Goal: Information Seeking & Learning: Compare options

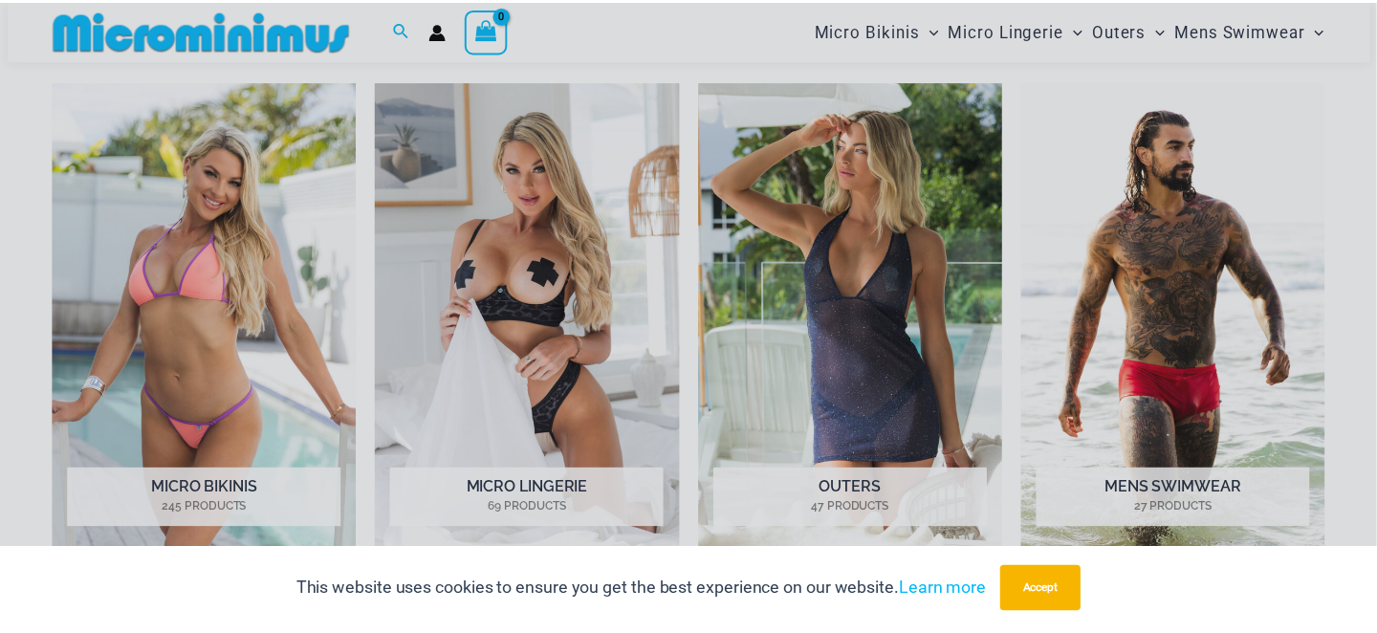
scroll to position [855, 0]
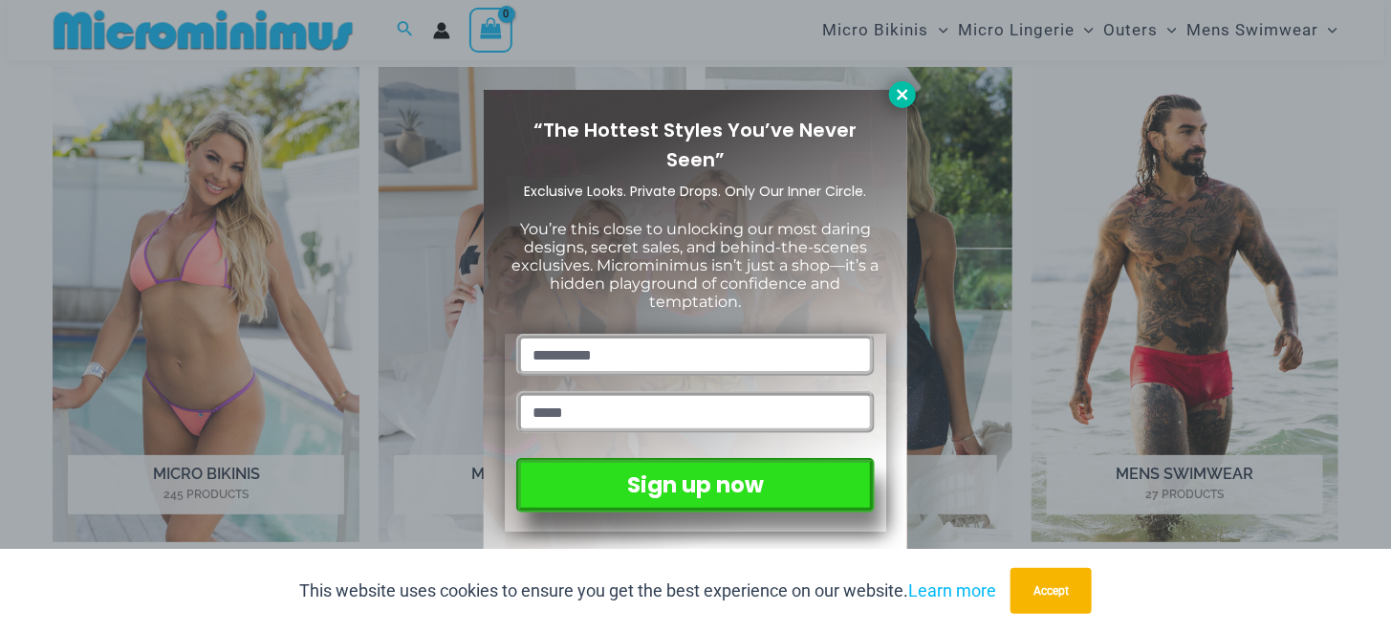
click at [905, 97] on icon at bounding box center [902, 94] width 11 height 11
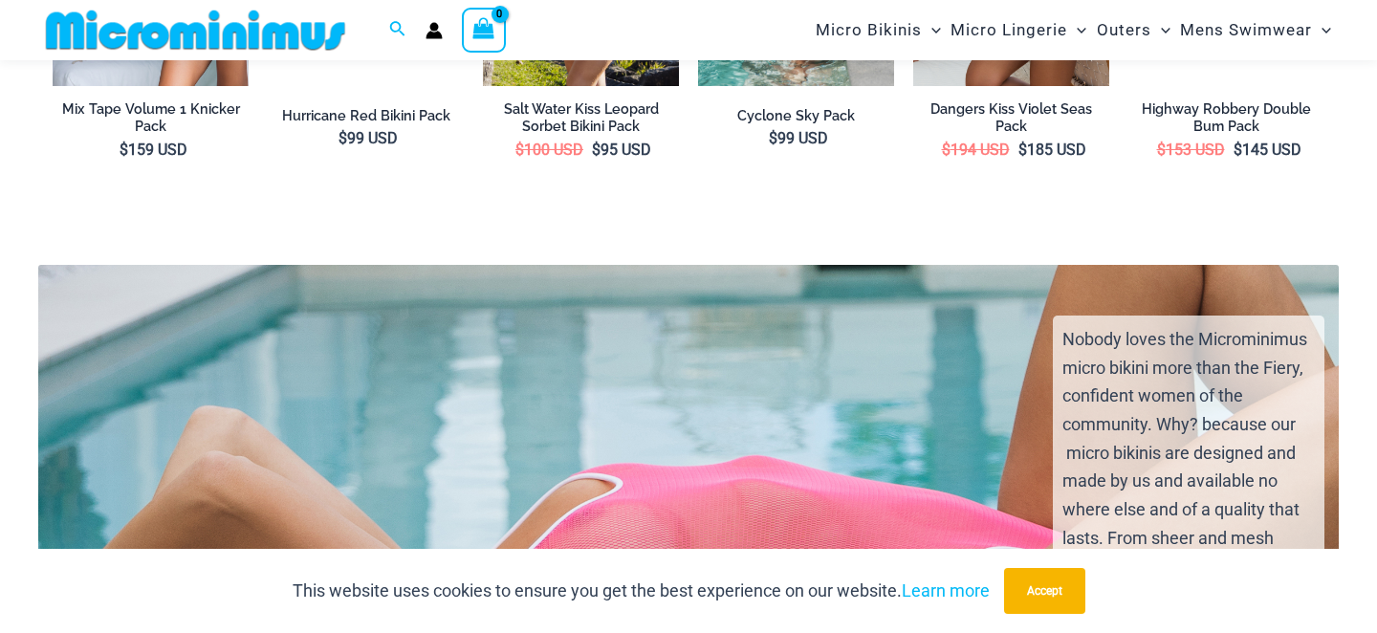
scroll to position [2949, 0]
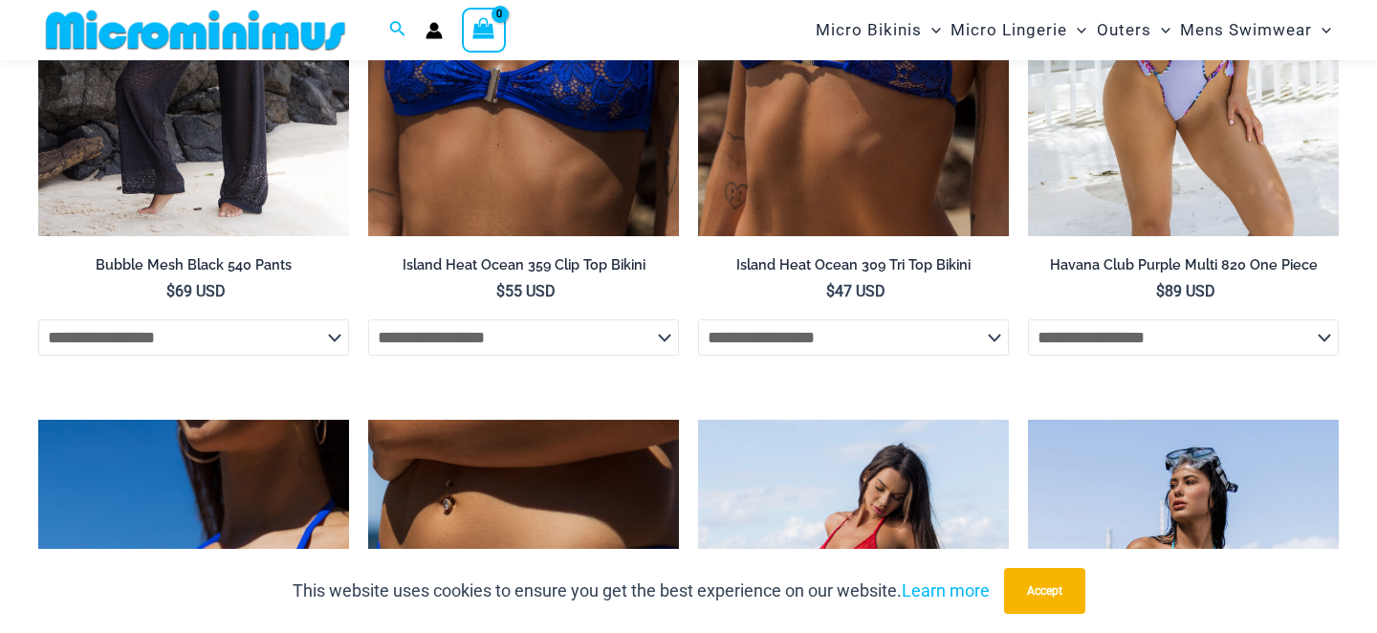
scroll to position [5436, 0]
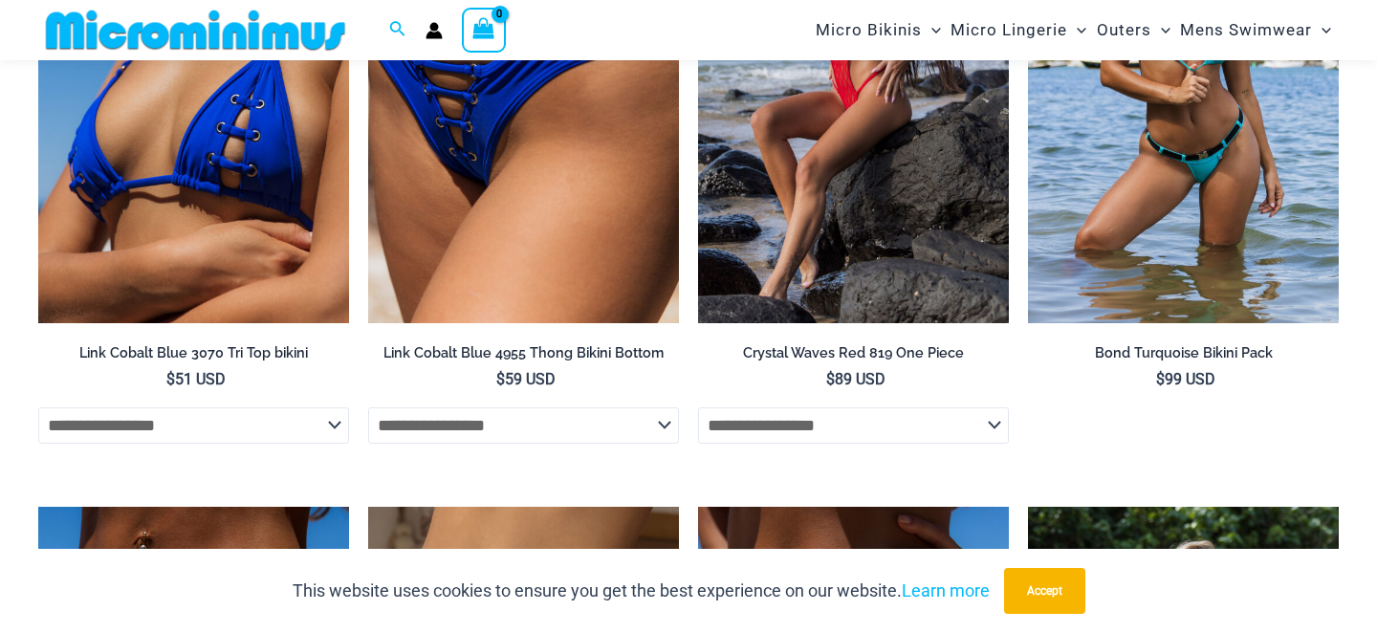
scroll to position [6045, 0]
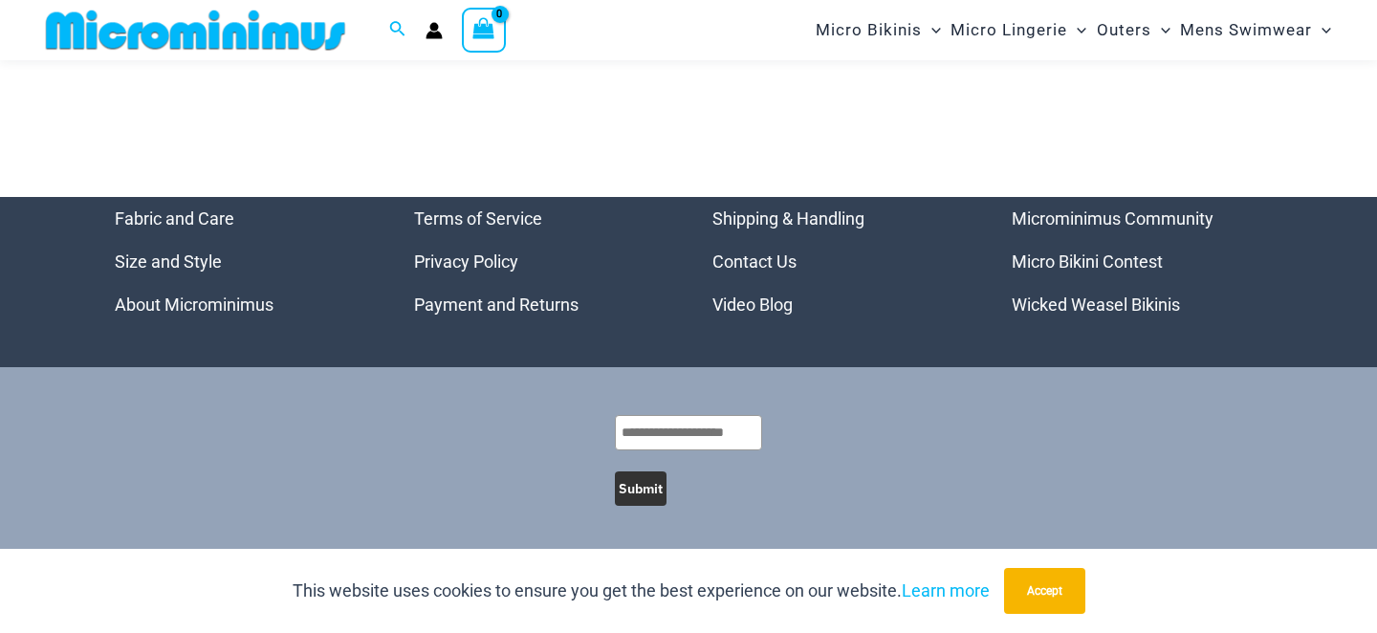
scroll to position [6169, 0]
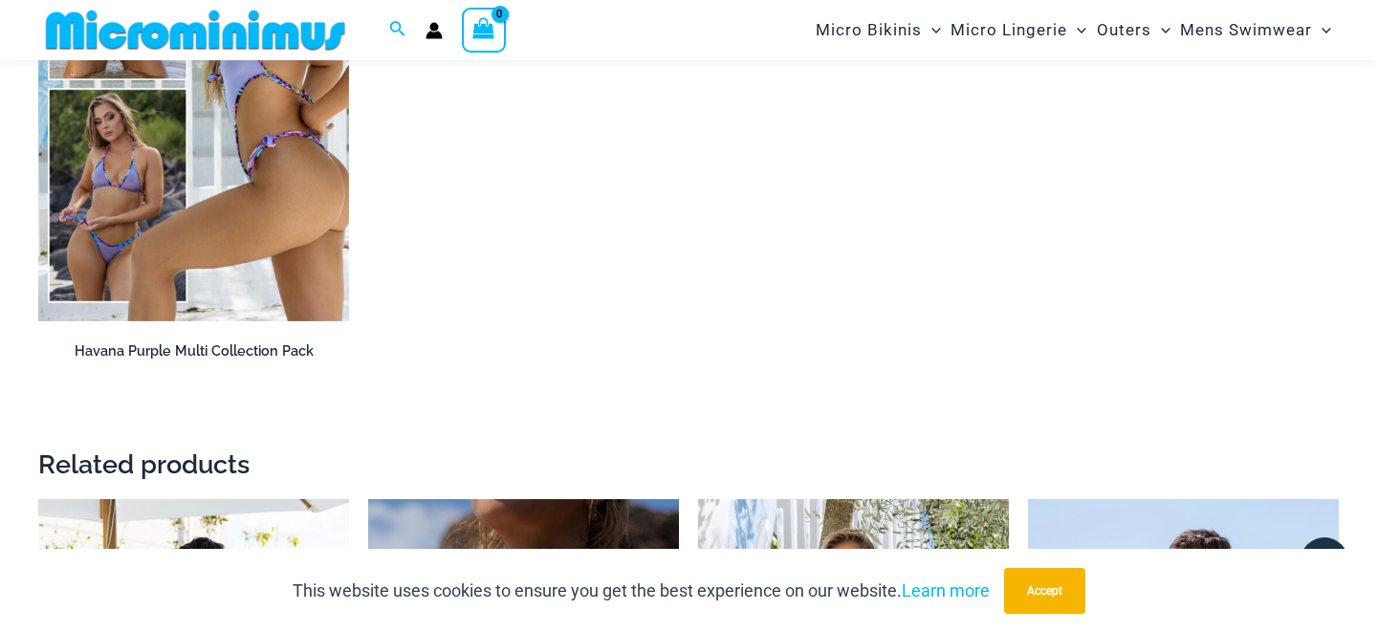
scroll to position [3355, 0]
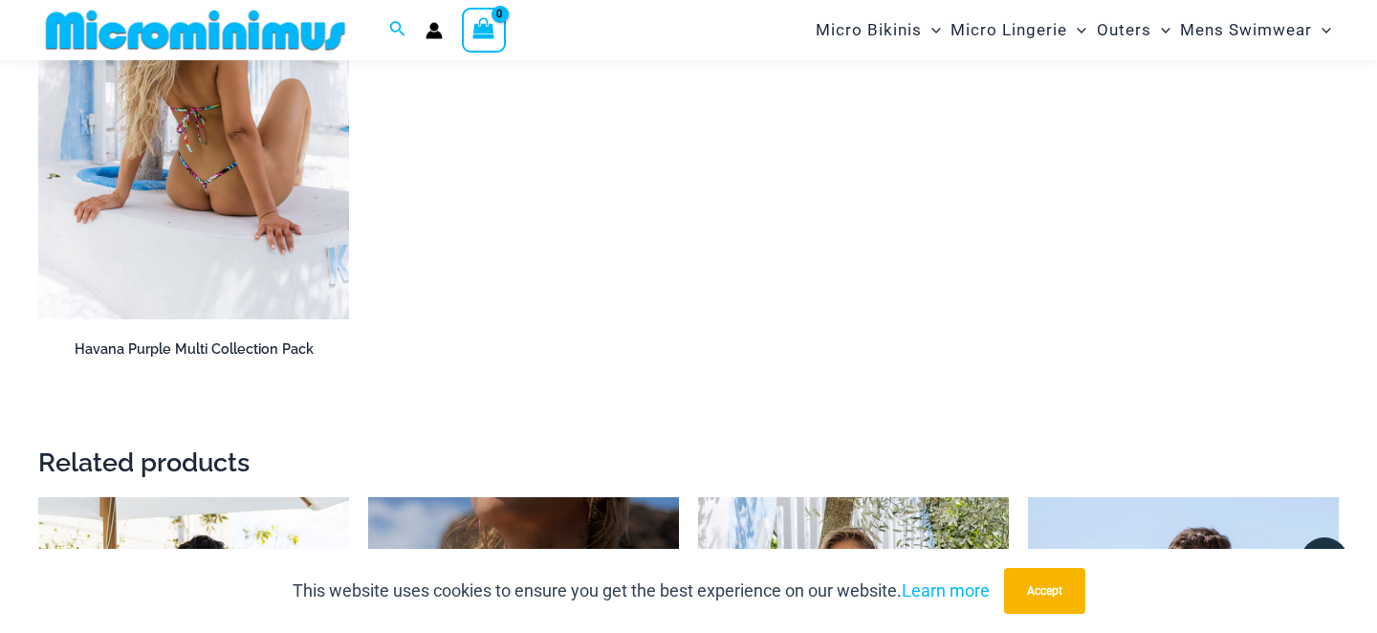
click at [82, 320] on img at bounding box center [193, 87] width 311 height 467
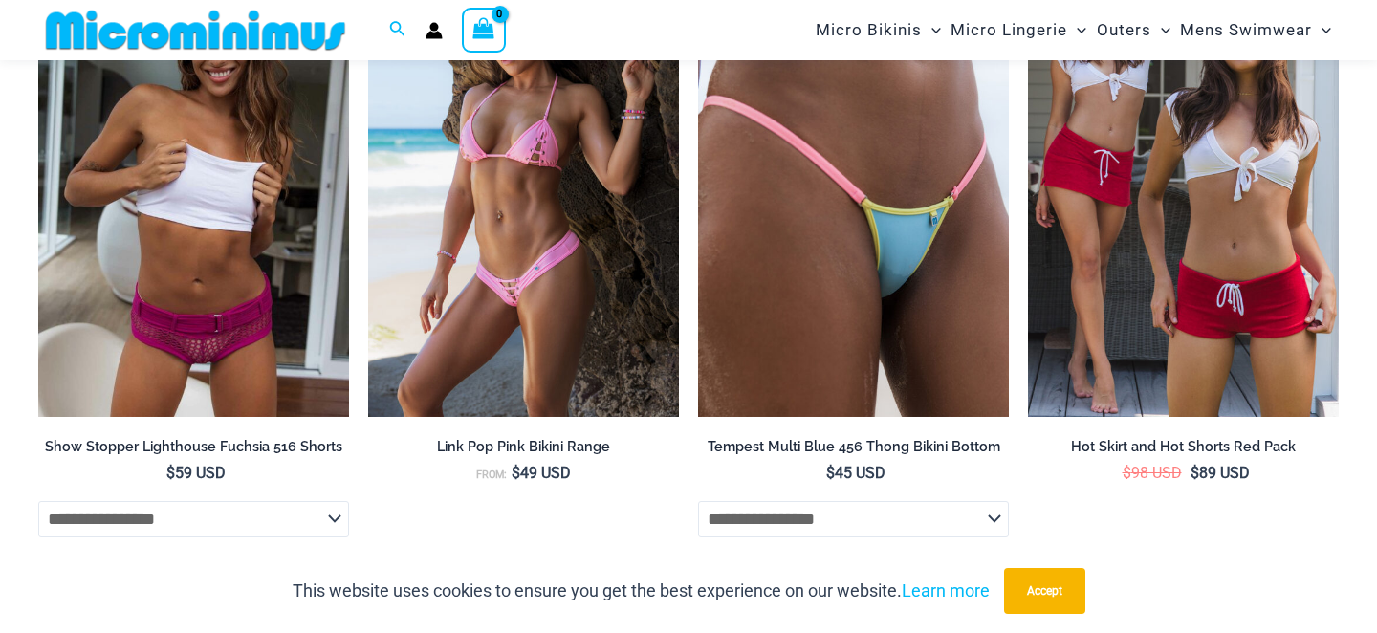
scroll to position [8255, 0]
